Goal: Information Seeking & Learning: Learn about a topic

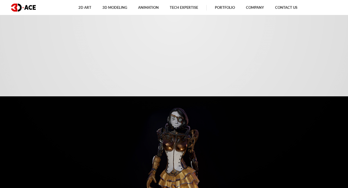
scroll to position [1265, 0]
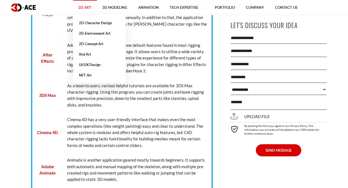
click at [87, 8] on link "2D Art" at bounding box center [85, 7] width 24 height 15
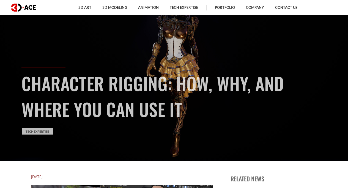
scroll to position [0, 0]
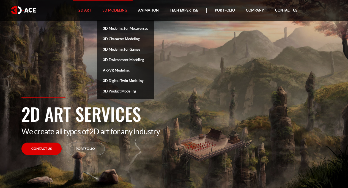
click at [121, 9] on link "3D Modeling" at bounding box center [115, 10] width 36 height 21
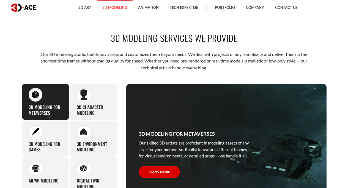
scroll to position [192, 0]
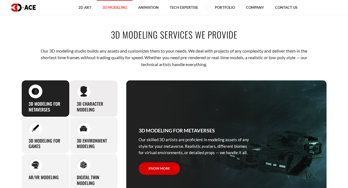
click at [105, 102] on h3 "3D character modeling" at bounding box center [94, 107] width 34 height 12
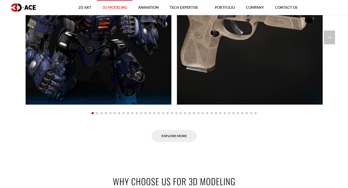
scroll to position [440, 0]
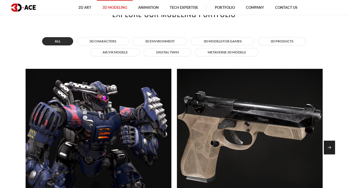
click at [329, 144] on div "Next slide" at bounding box center [329, 148] width 11 height 14
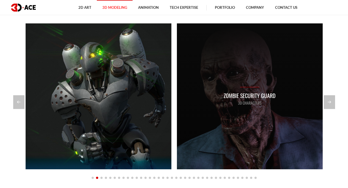
scroll to position [495, 0]
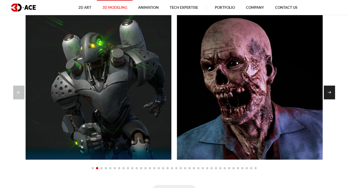
click at [326, 93] on div "Next slide" at bounding box center [329, 93] width 11 height 14
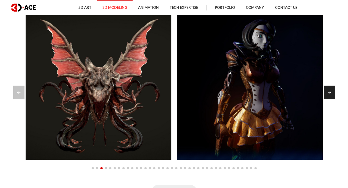
click at [326, 93] on div "Next slide" at bounding box center [329, 93] width 11 height 14
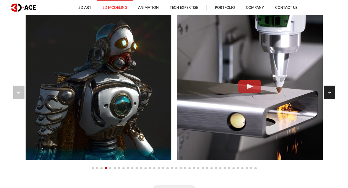
click at [325, 93] on div "Next slide" at bounding box center [329, 93] width 11 height 14
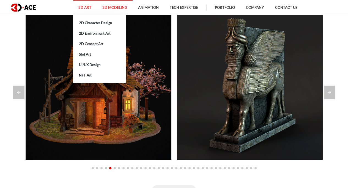
click at [91, 7] on link "2D Art" at bounding box center [85, 7] width 24 height 15
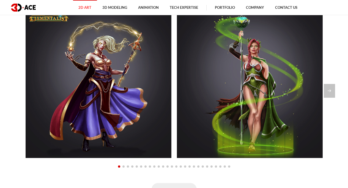
scroll to position [440, 0]
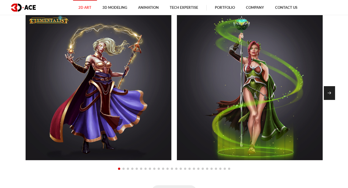
click at [327, 92] on div "Next slide" at bounding box center [329, 93] width 11 height 14
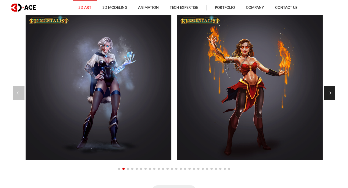
click at [326, 90] on div "Next slide" at bounding box center [329, 93] width 11 height 14
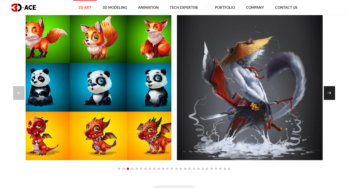
click at [324, 88] on div "Next slide" at bounding box center [329, 93] width 11 height 14
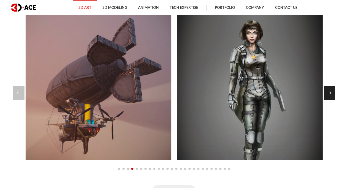
click at [324, 88] on div "Next slide" at bounding box center [329, 93] width 11 height 14
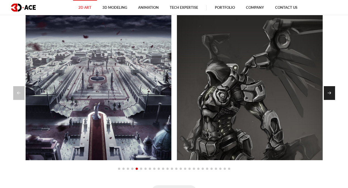
click at [334, 94] on div "Next slide" at bounding box center [329, 93] width 11 height 14
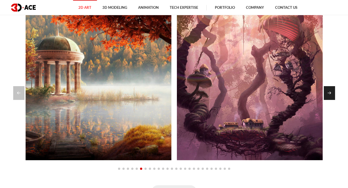
click at [331, 92] on div "Next slide" at bounding box center [329, 93] width 11 height 14
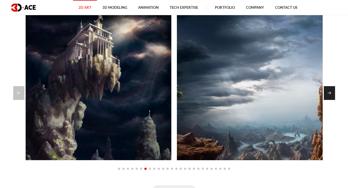
click at [331, 90] on div "Next slide" at bounding box center [329, 93] width 11 height 14
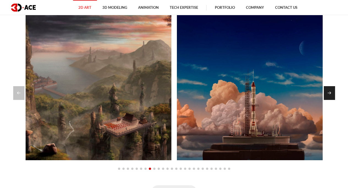
click at [331, 90] on div "Next slide" at bounding box center [329, 93] width 11 height 14
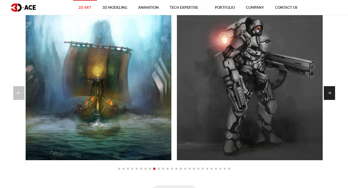
click at [331, 90] on div "Next slide" at bounding box center [329, 93] width 11 height 14
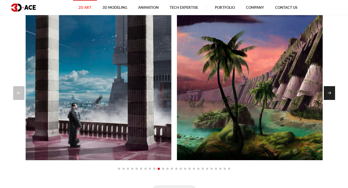
click at [331, 90] on div "Next slide" at bounding box center [329, 93] width 11 height 14
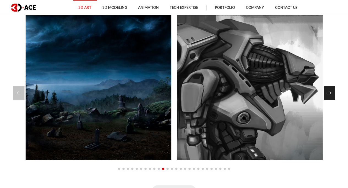
click at [331, 90] on div "Next slide" at bounding box center [329, 93] width 11 height 14
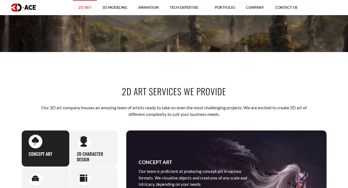
scroll to position [0, 0]
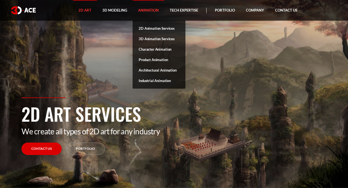
click at [146, 10] on link "Animation" at bounding box center [149, 10] width 32 height 21
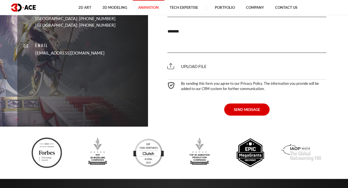
scroll to position [1567, 0]
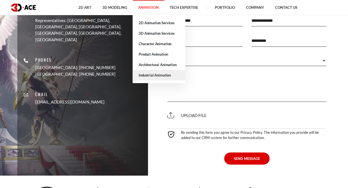
click at [152, 75] on link "Industrial Animation" at bounding box center [159, 75] width 53 height 10
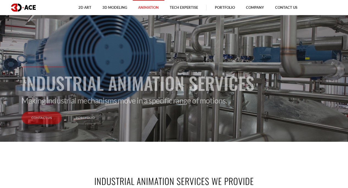
scroll to position [55, 0]
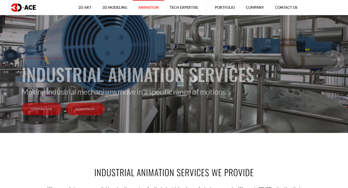
click at [81, 106] on link "Portfolio" at bounding box center [85, 109] width 39 height 12
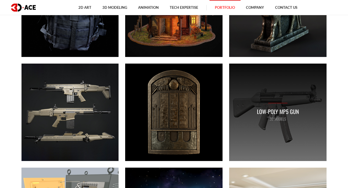
scroll to position [1100, 0]
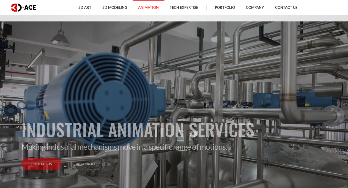
scroll to position [55, 0]
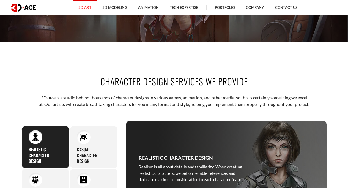
scroll to position [82, 0]
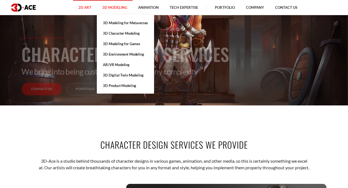
click at [105, 6] on link "3D Modeling" at bounding box center [115, 7] width 36 height 15
click at [109, 32] on link "3D Character Modeling" at bounding box center [125, 33] width 57 height 10
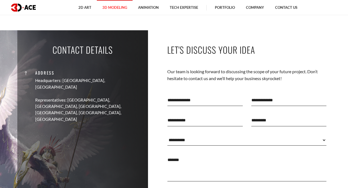
scroll to position [1705, 0]
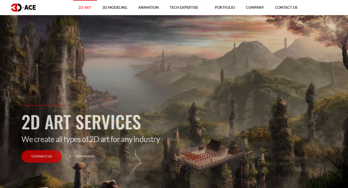
scroll to position [27, 0]
